Goal: Information Seeking & Learning: Learn about a topic

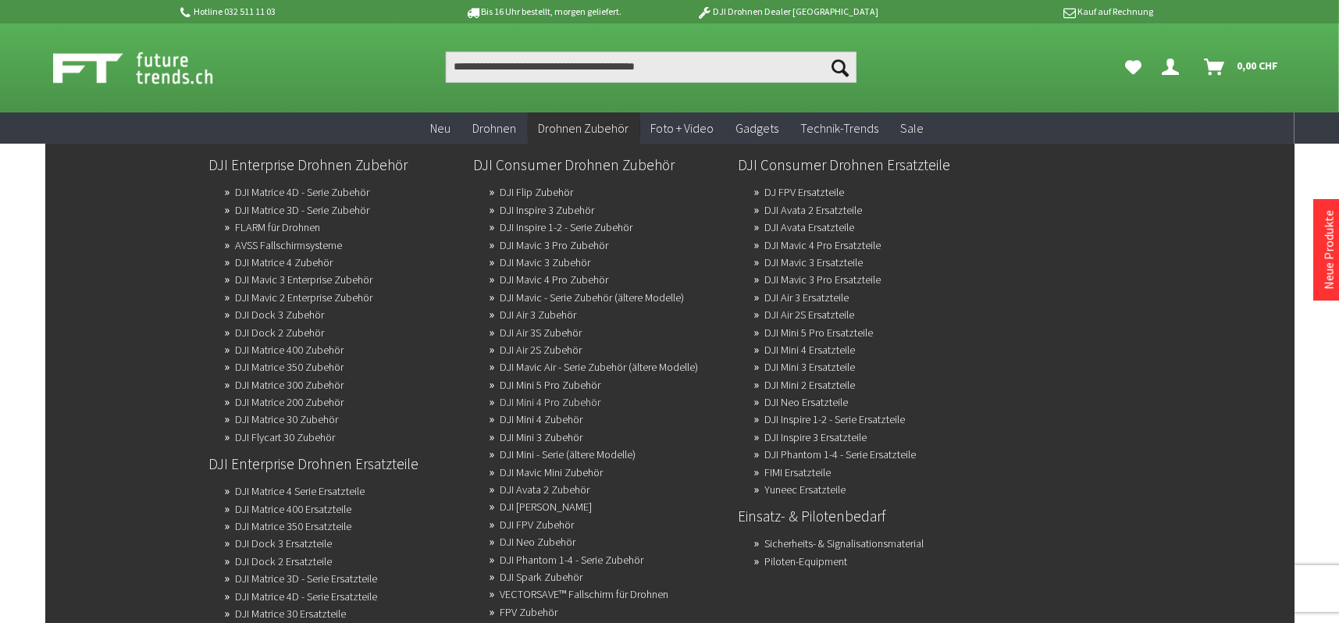
click at [565, 397] on link "DJI Mini 4 Pro Zubehör" at bounding box center [550, 402] width 101 height 22
click at [596, 244] on link "DJI Mavic 3 Pro Zubehör" at bounding box center [554, 245] width 109 height 22
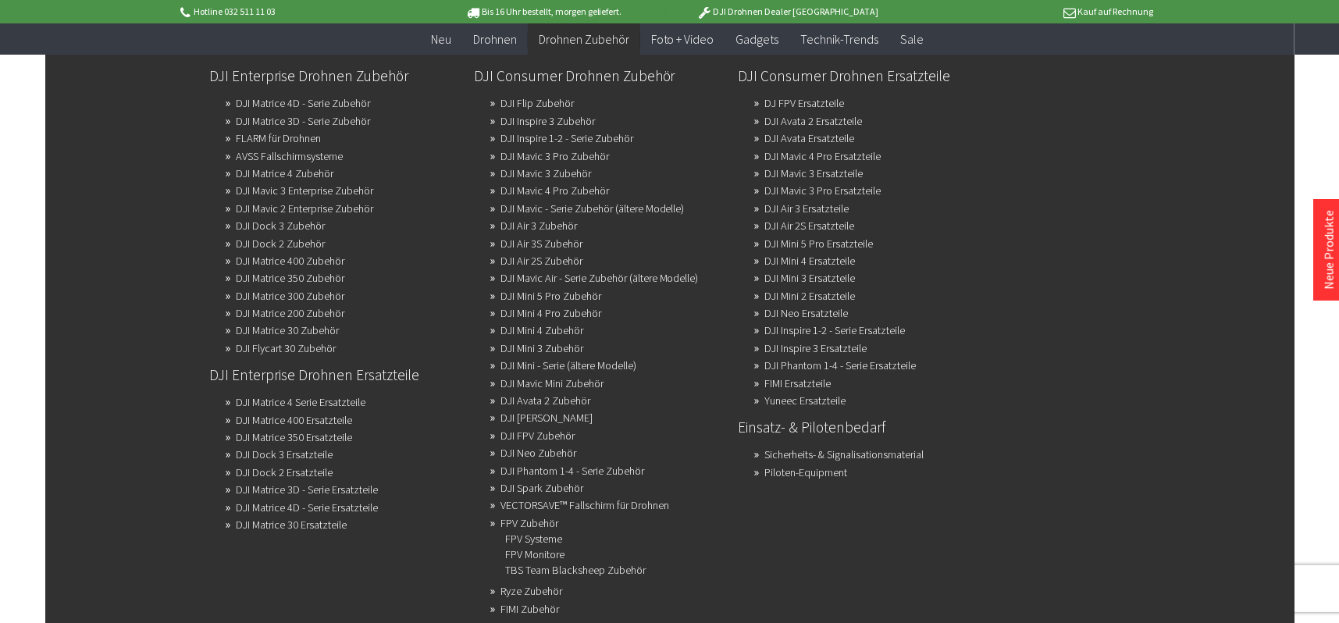
scroll to position [156, 0]
click at [543, 604] on link "FIMI Zubehör" at bounding box center [529, 609] width 59 height 22
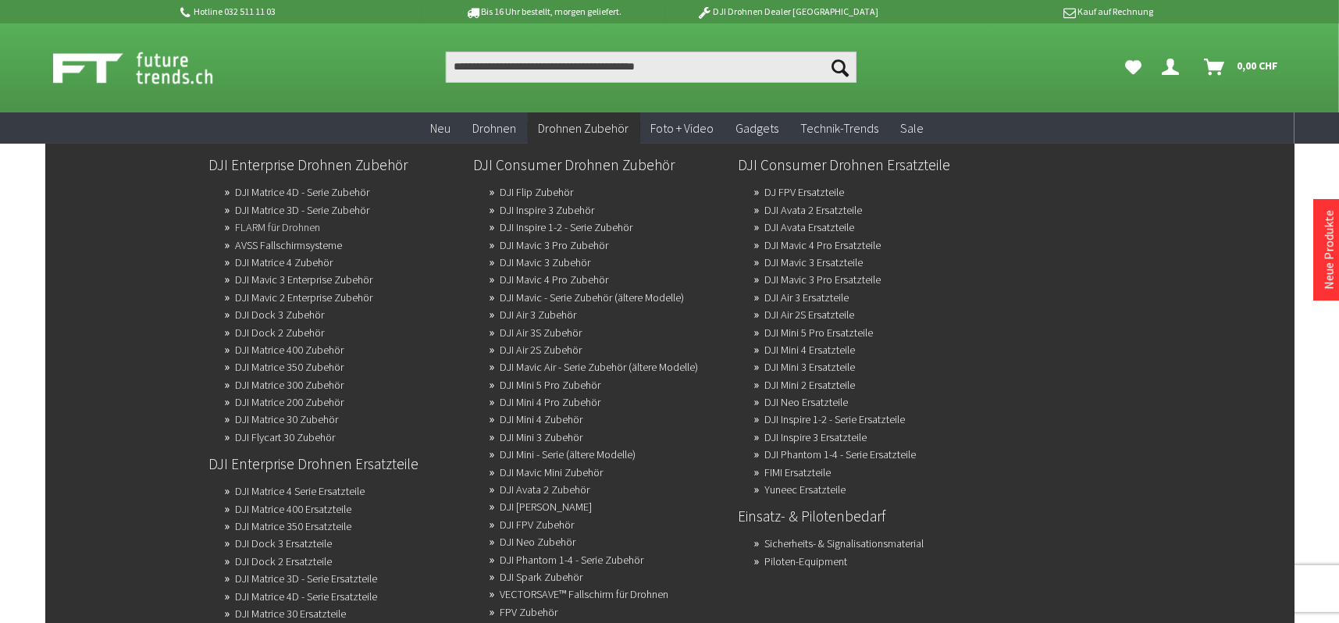
click at [321, 225] on link "FLARM für Drohnen" at bounding box center [278, 227] width 85 height 22
click at [825, 485] on link "Yuneec Ersatzteile" at bounding box center [805, 490] width 81 height 22
click at [793, 310] on link "DJI Air 2S Ersatzteile" at bounding box center [810, 315] width 90 height 22
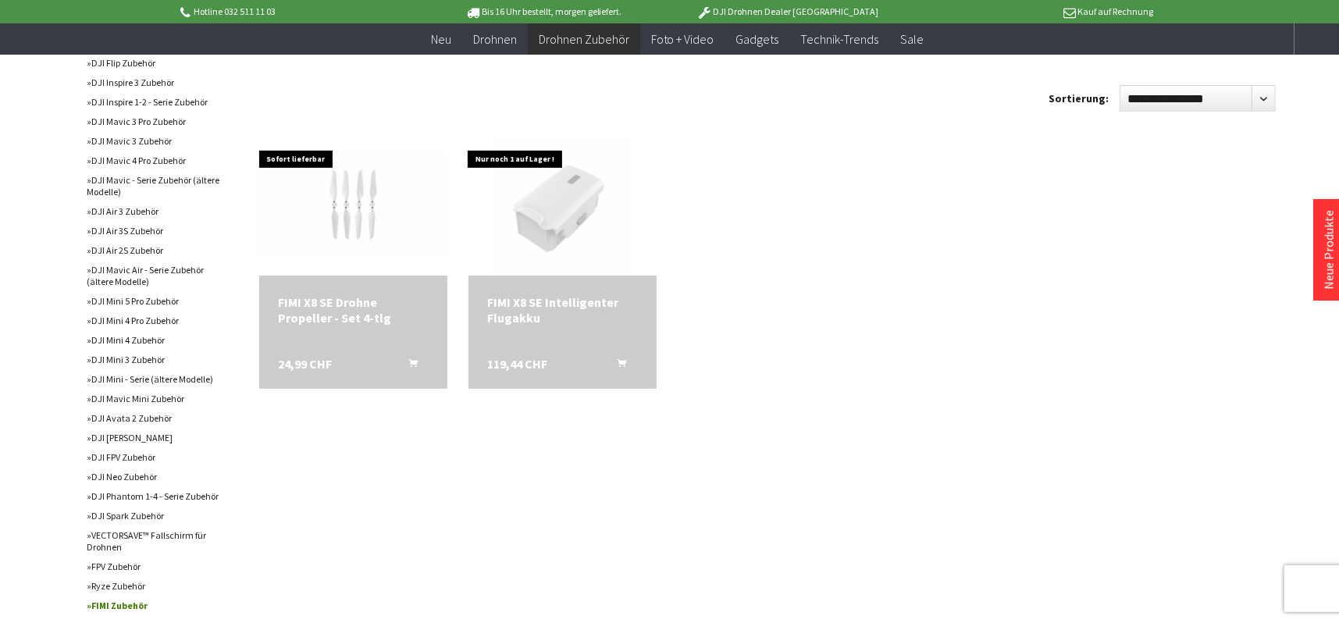
scroll to position [468, 0]
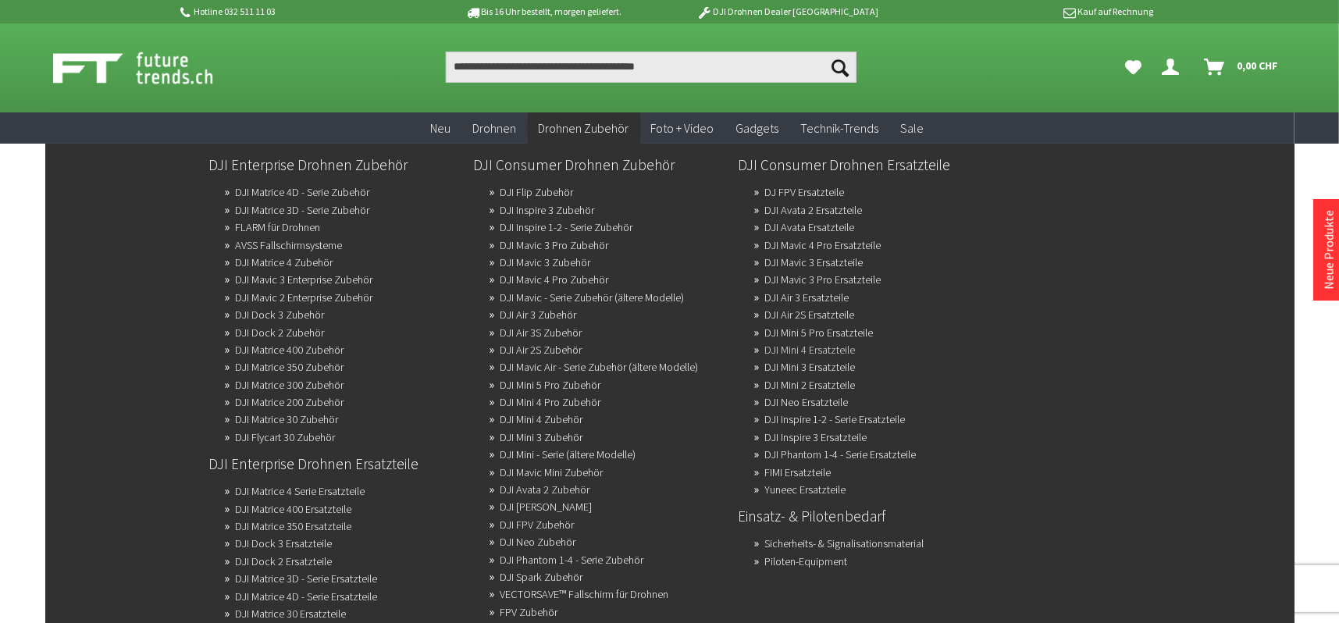
click at [781, 345] on link "DJI Mini 4 Ersatzteile" at bounding box center [810, 350] width 91 height 22
click at [561, 535] on link "DJI Neo Zubehör" at bounding box center [538, 542] width 76 height 22
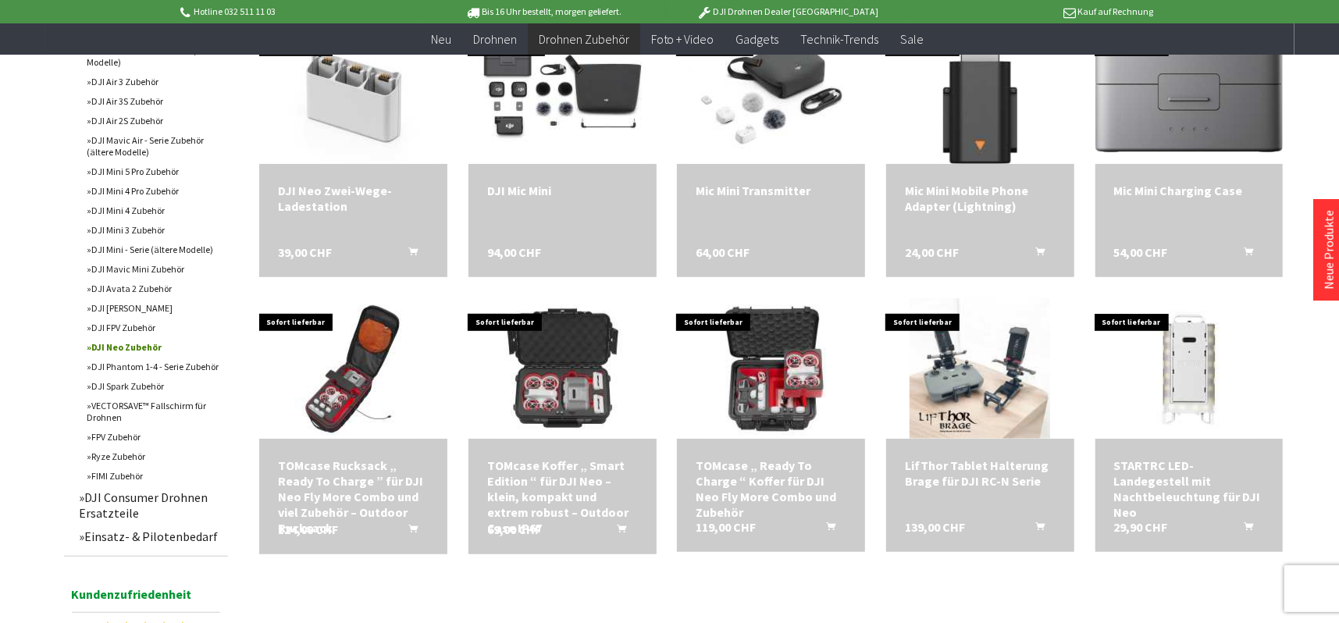
scroll to position [547, 0]
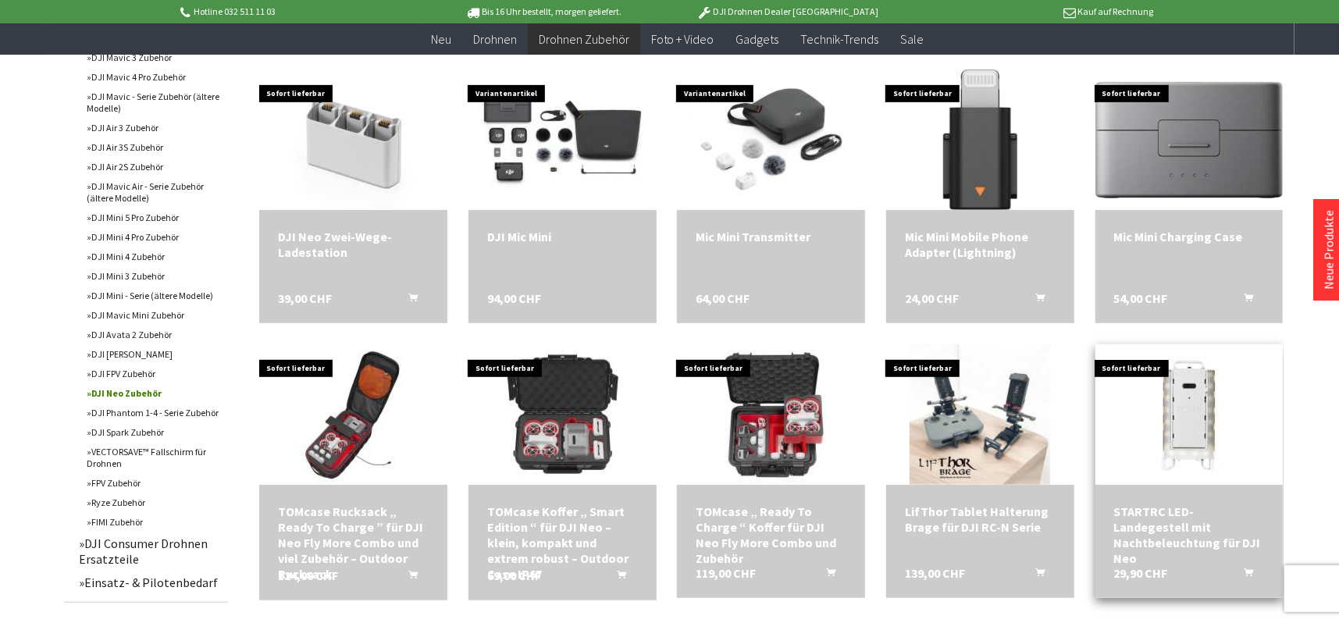
click at [1165, 504] on div "STARTRC LED-Landegestell mit Nachtbeleuchtung für DJI Neo" at bounding box center [1189, 535] width 151 height 62
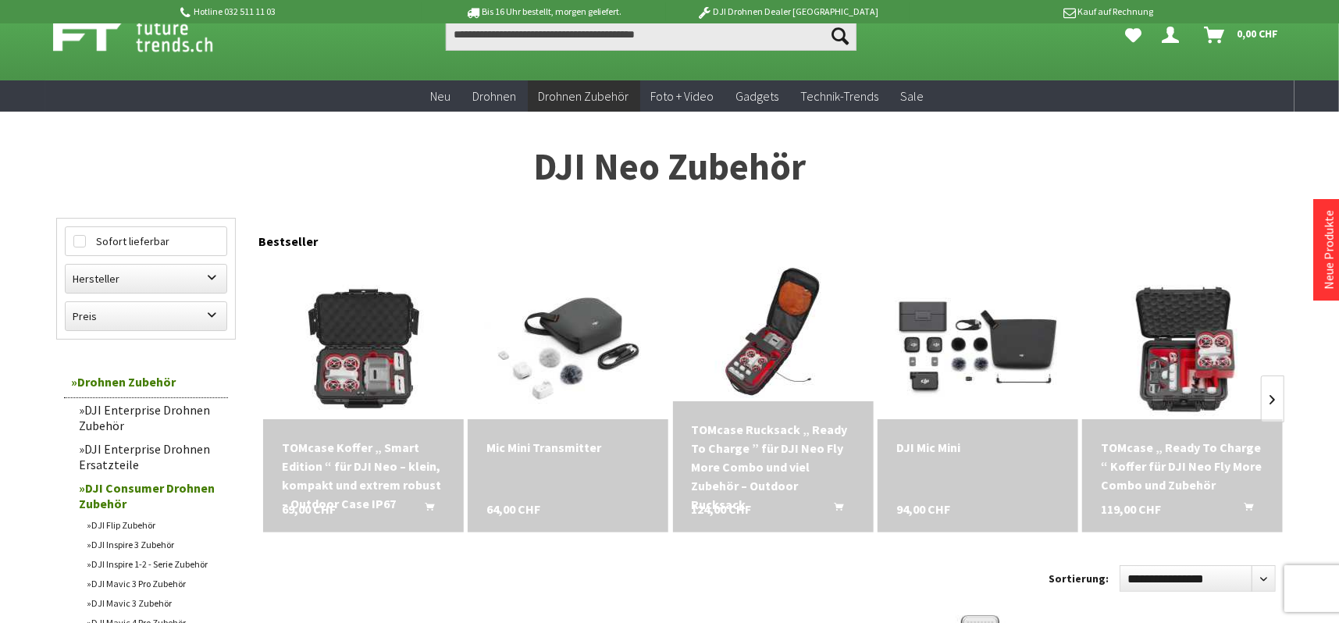
scroll to position [0, 0]
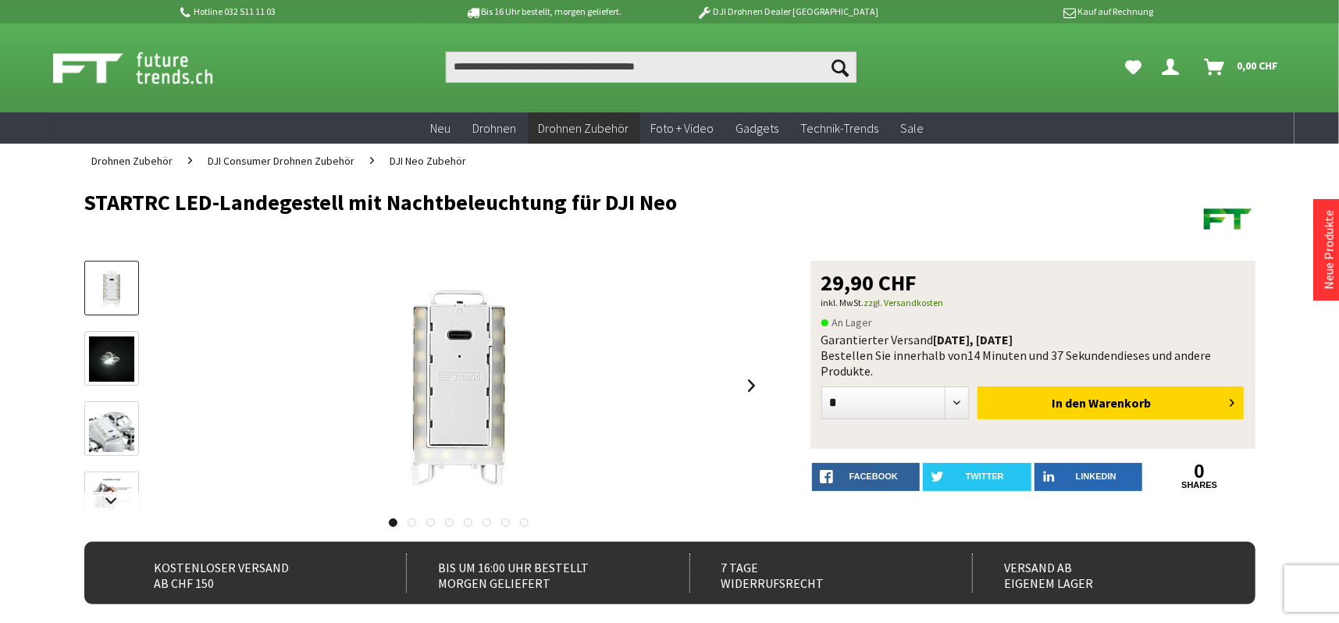
click at [411, 526] on link at bounding box center [412, 522] width 9 height 9
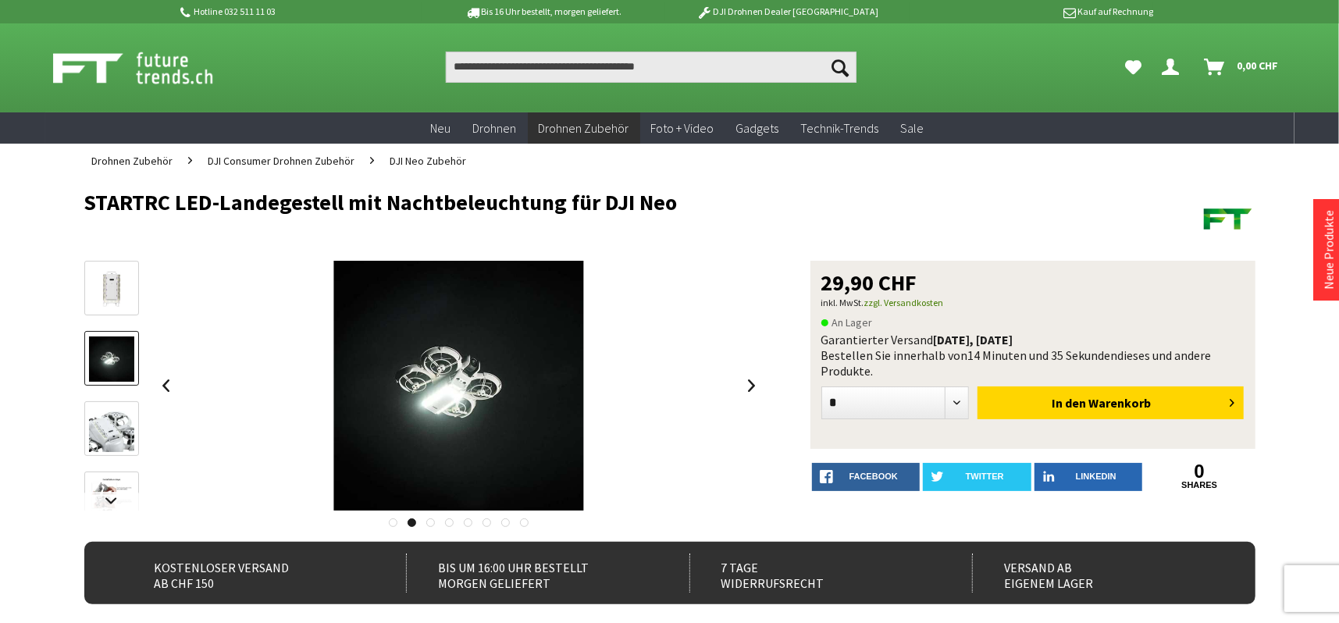
click at [433, 522] on link at bounding box center [430, 522] width 9 height 9
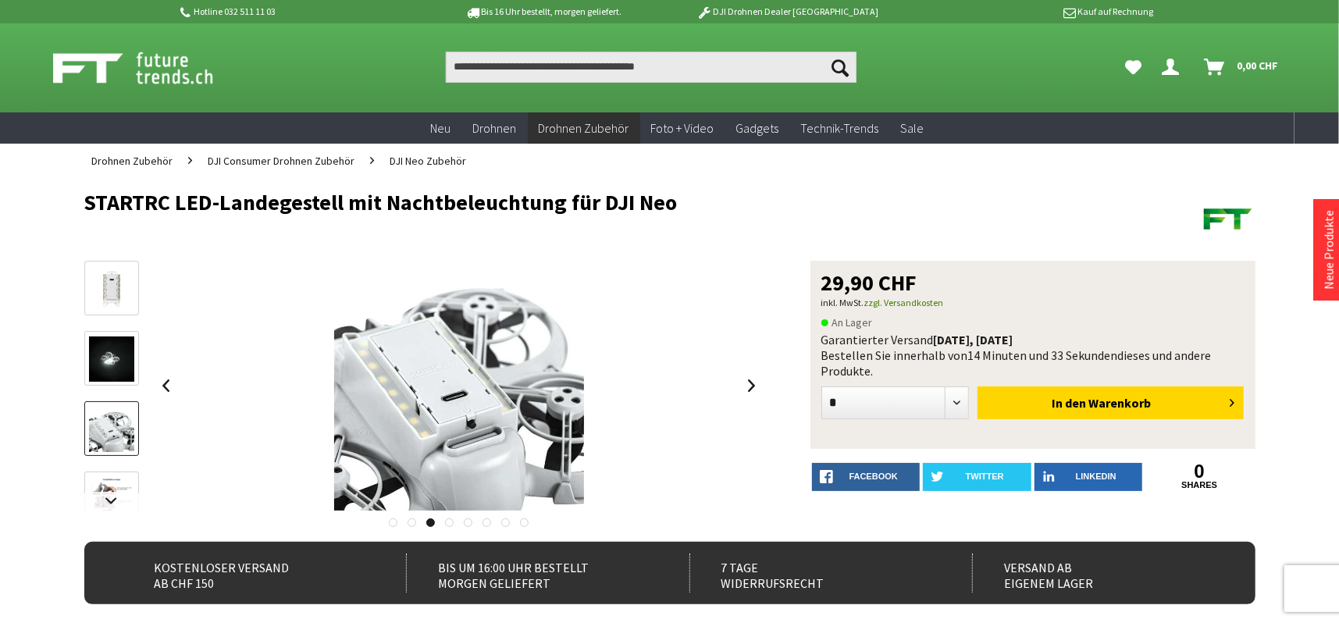
click at [447, 521] on link at bounding box center [449, 522] width 9 height 9
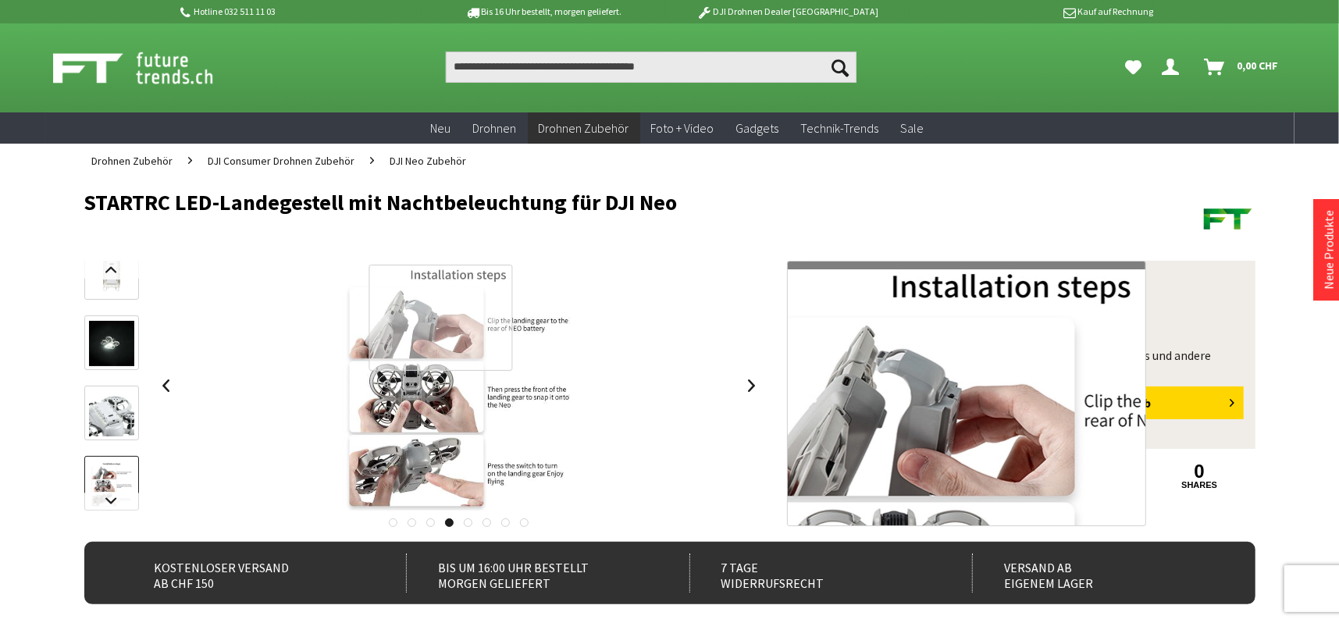
click at [441, 318] on div at bounding box center [441, 318] width 144 height 106
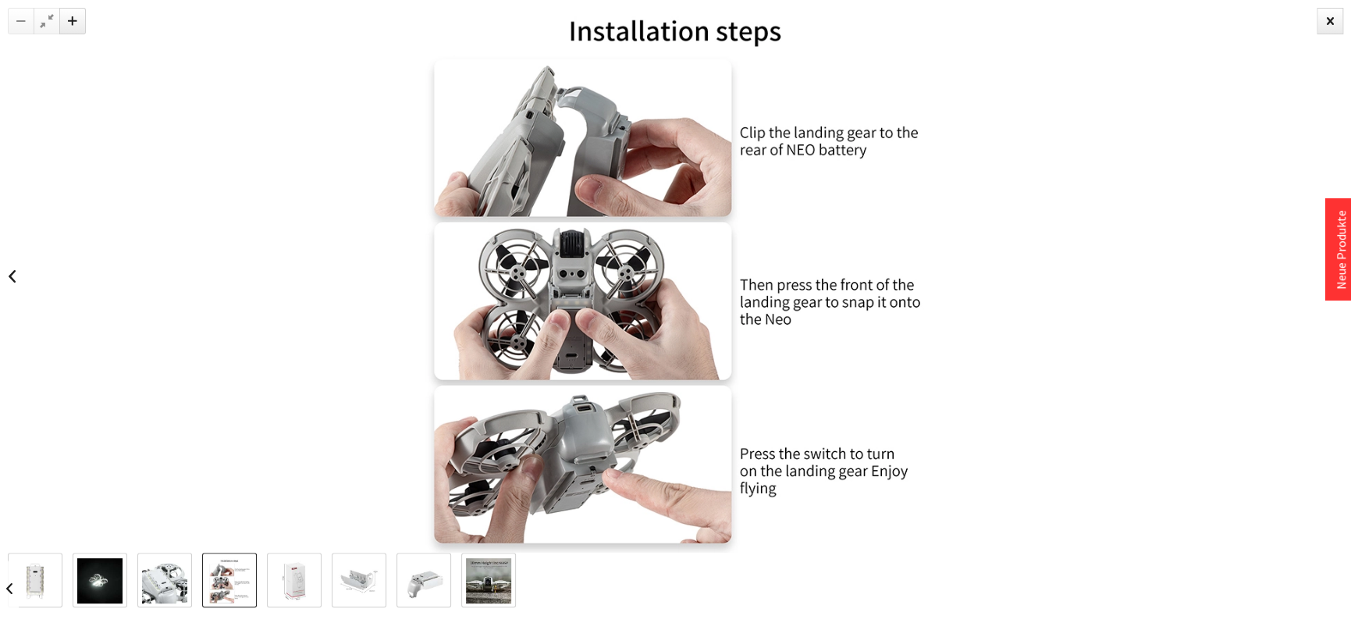
click at [51, 572] on img at bounding box center [34, 580] width 45 height 45
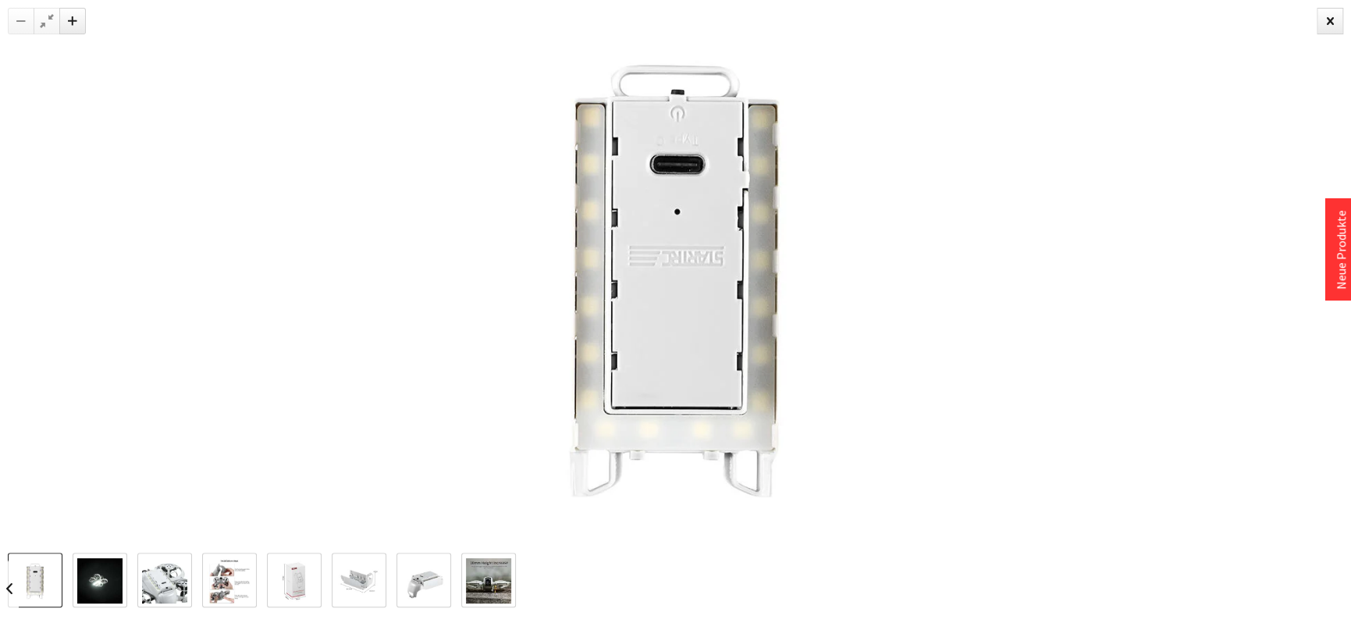
click at [110, 582] on img at bounding box center [99, 580] width 45 height 45
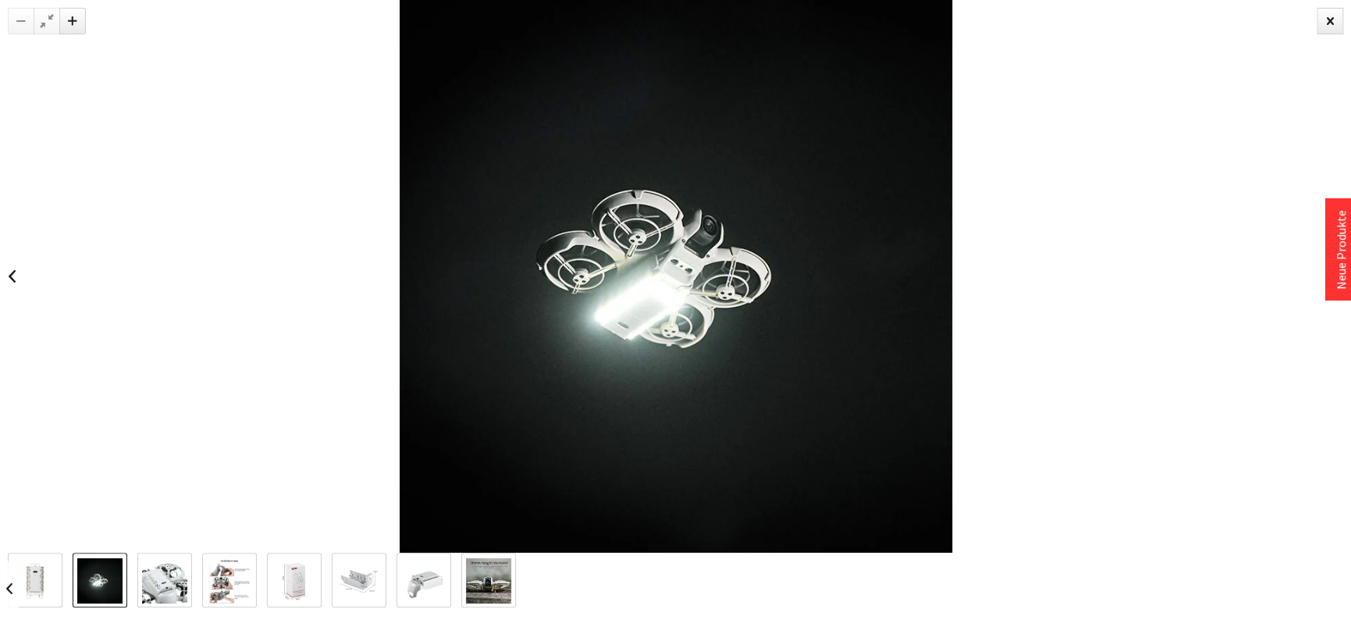
click at [158, 586] on img at bounding box center [164, 580] width 45 height 45
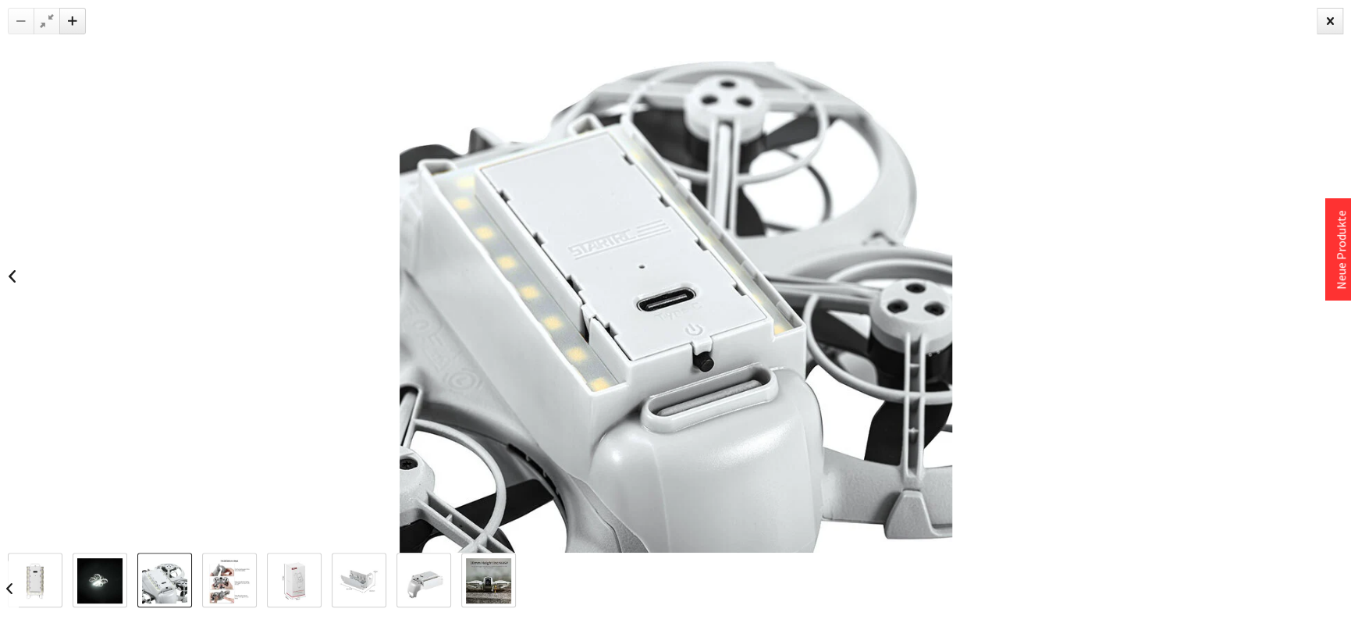
click at [215, 586] on img at bounding box center [229, 580] width 45 height 45
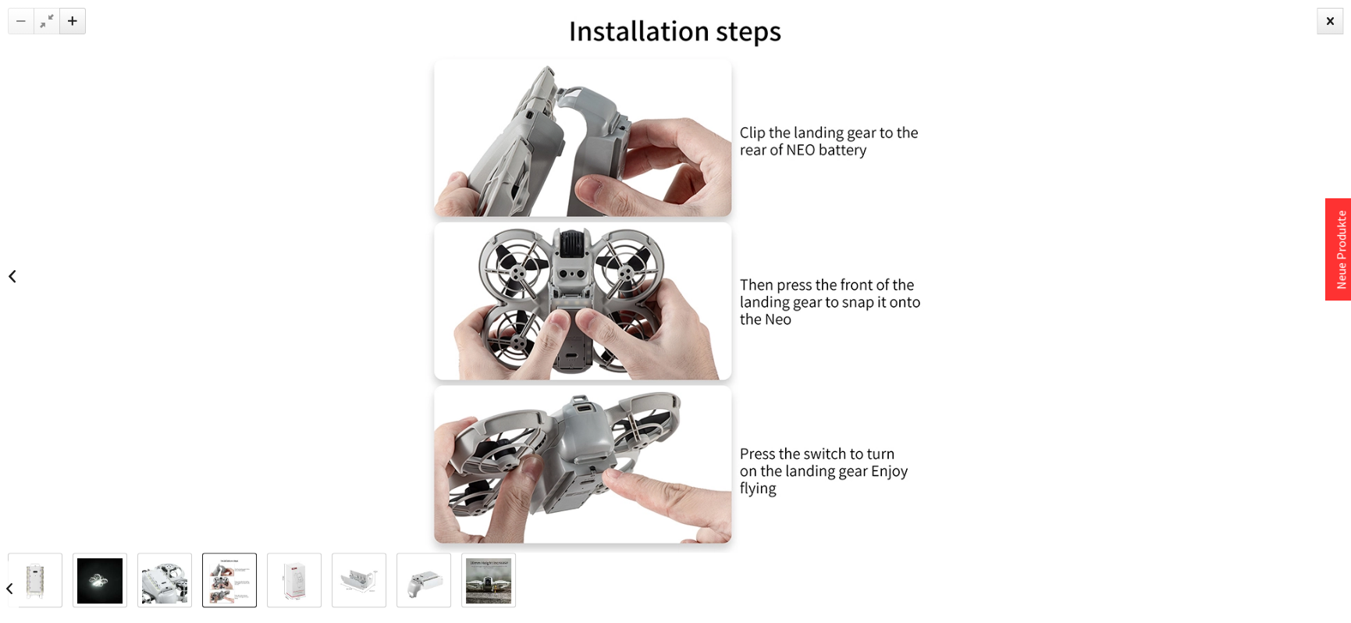
click at [283, 582] on img at bounding box center [294, 580] width 45 height 45
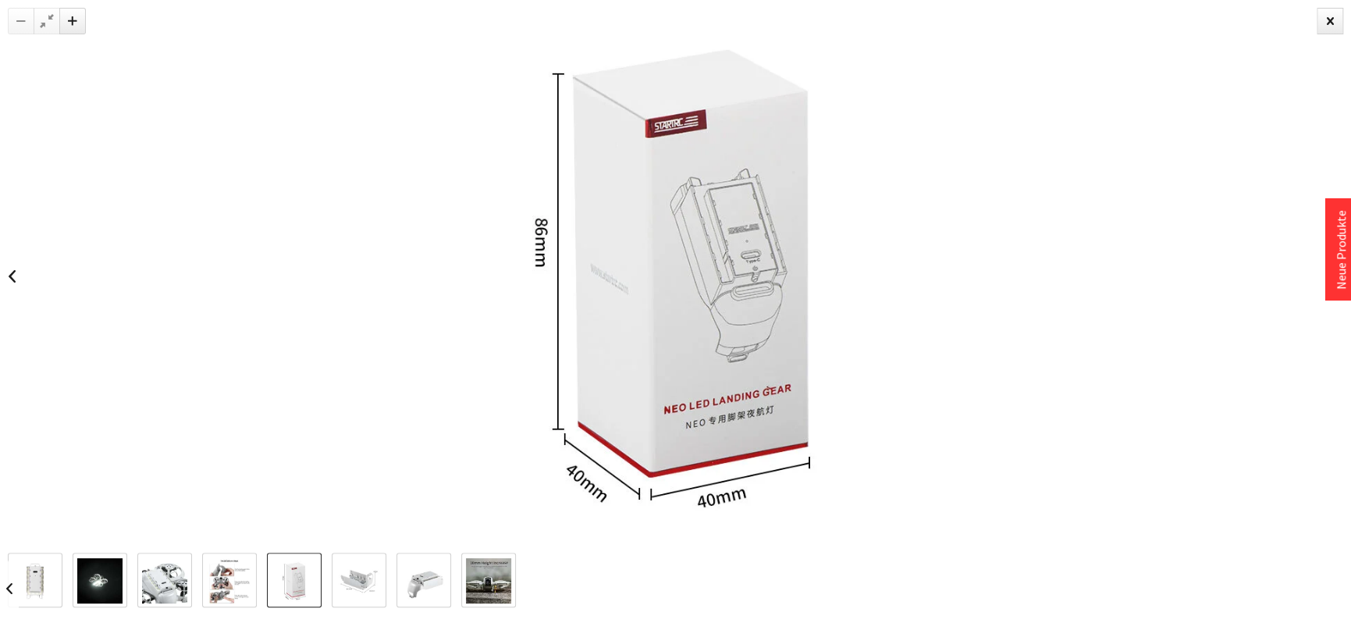
click at [352, 579] on img at bounding box center [358, 580] width 45 height 45
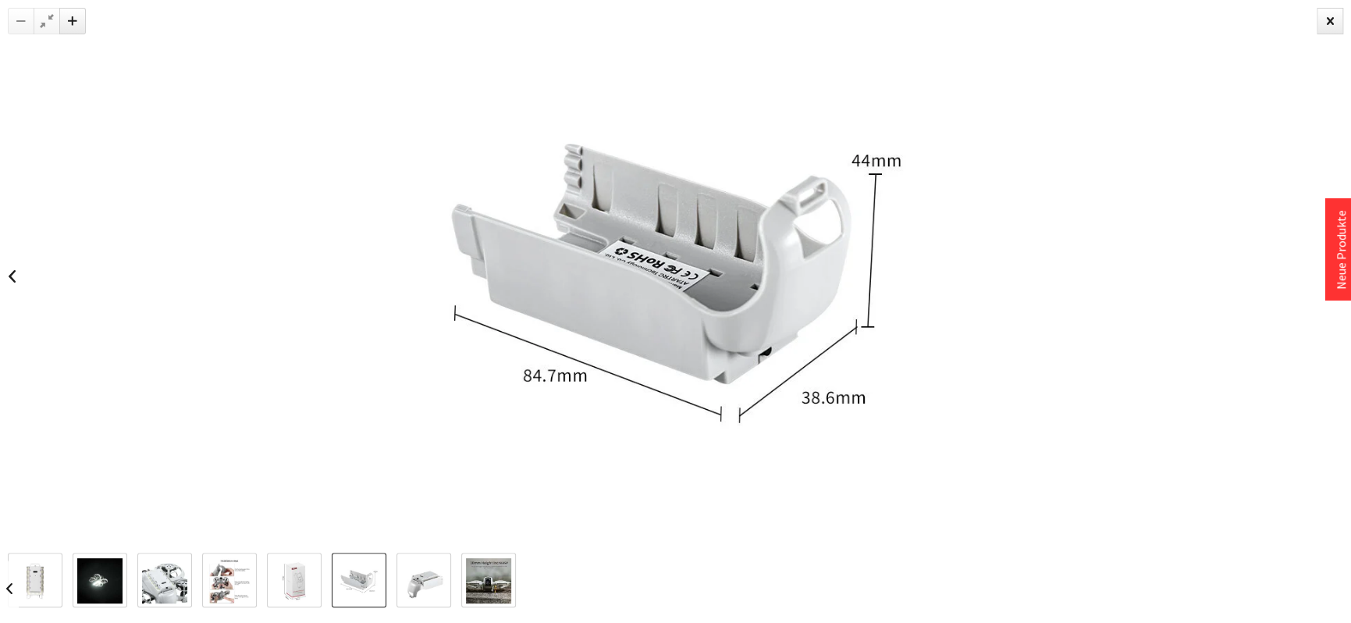
click at [421, 577] on img at bounding box center [423, 580] width 45 height 45
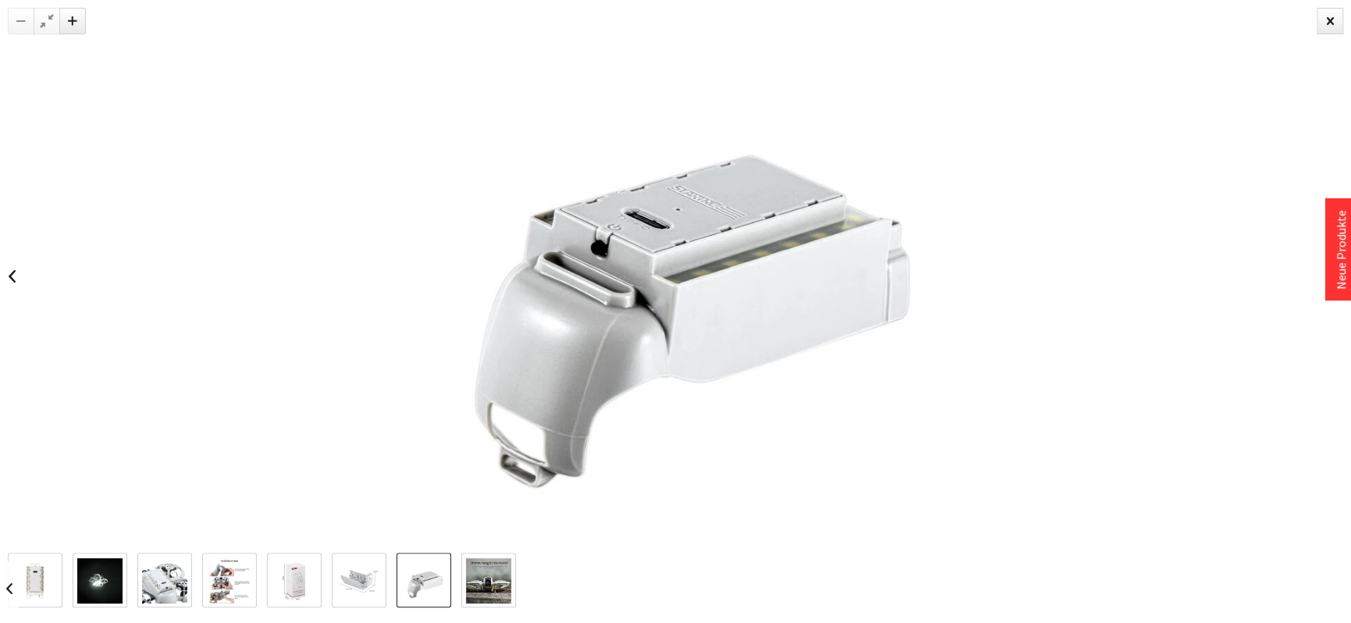
click at [486, 579] on img at bounding box center [488, 580] width 45 height 45
